Goal: Information Seeking & Learning: Understand process/instructions

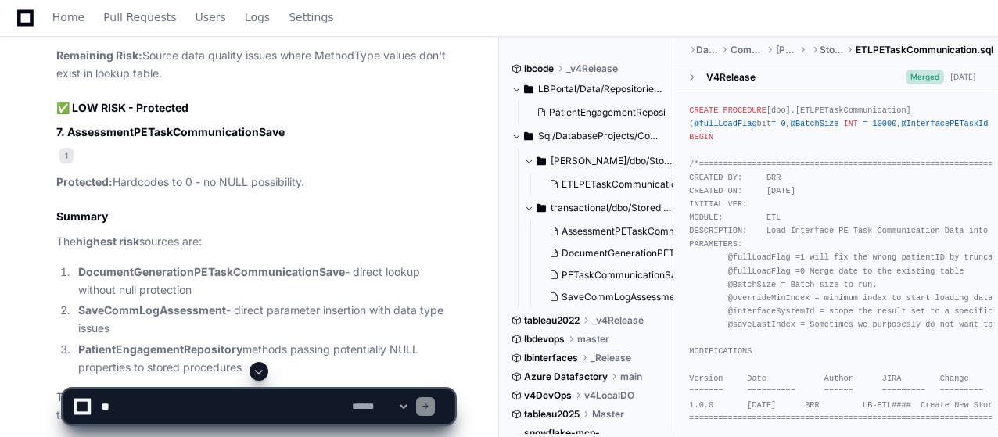
scroll to position [7118, 0]
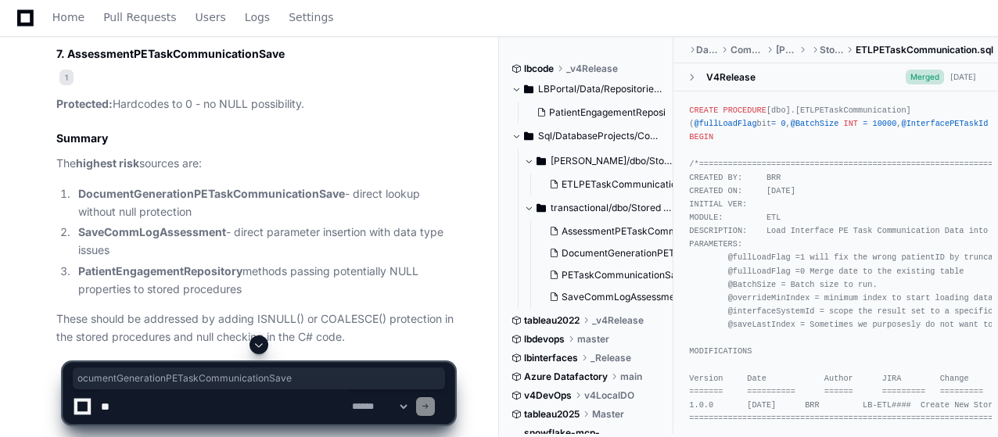
drag, startPoint x: 77, startPoint y: 138, endPoint x: 343, endPoint y: 137, distance: 266.7
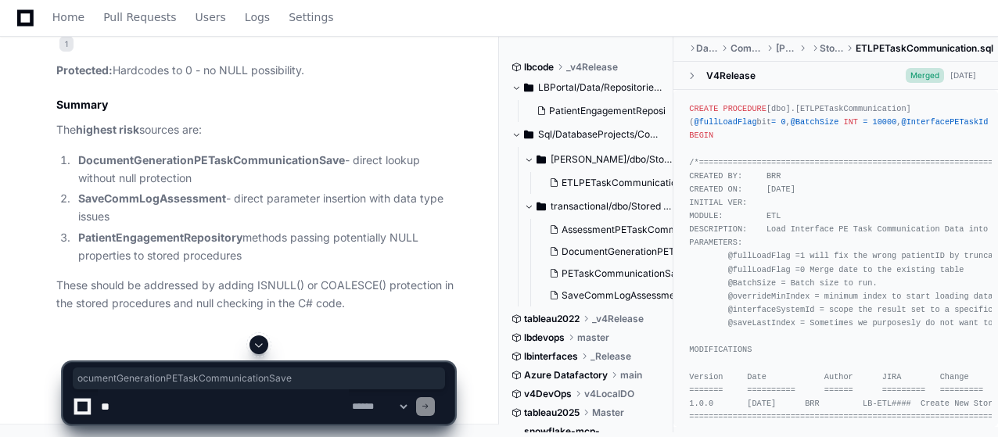
scroll to position [8429, 0]
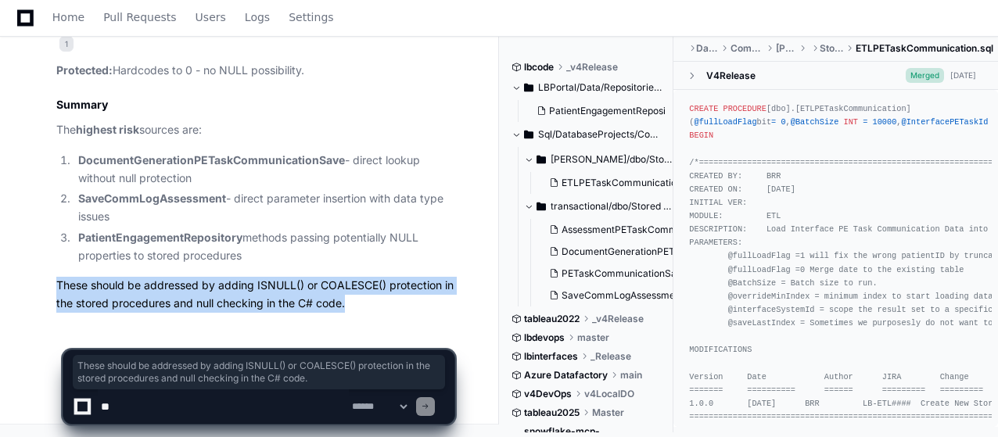
drag, startPoint x: 57, startPoint y: 288, endPoint x: 359, endPoint y: 293, distance: 302.0
click at [355, 303] on p "These should be addressed by adding ISNULL() or COALESCE() protection in the st…" at bounding box center [255, 295] width 398 height 36
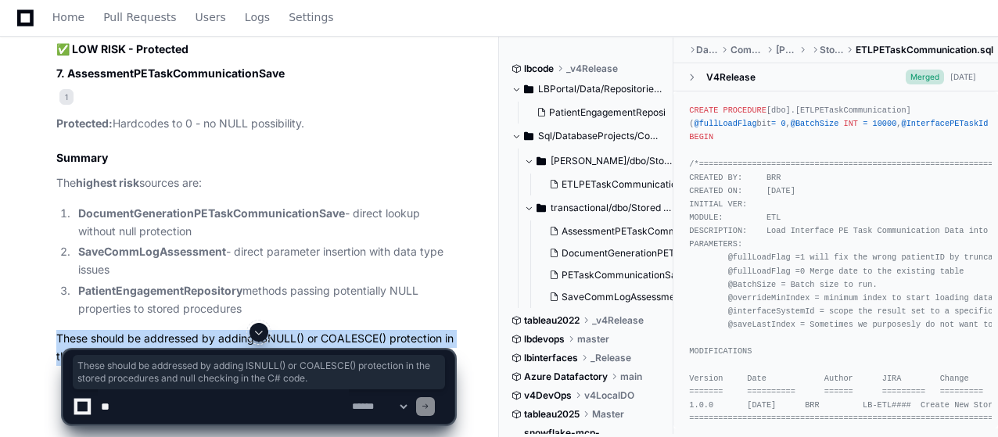
scroll to position [7177, 0]
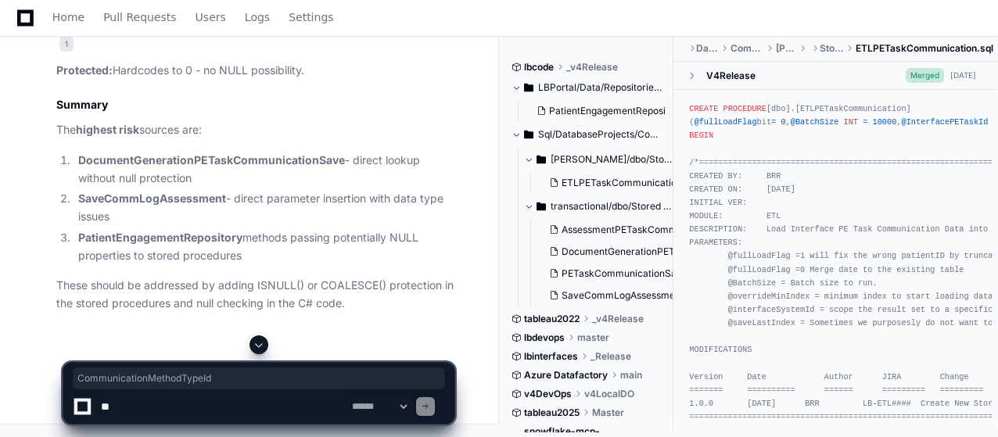
scroll to position [7881, 0]
drag, startPoint x: 71, startPoint y: 238, endPoint x: 268, endPoint y: 248, distance: 196.6
